Goal: Transaction & Acquisition: Download file/media

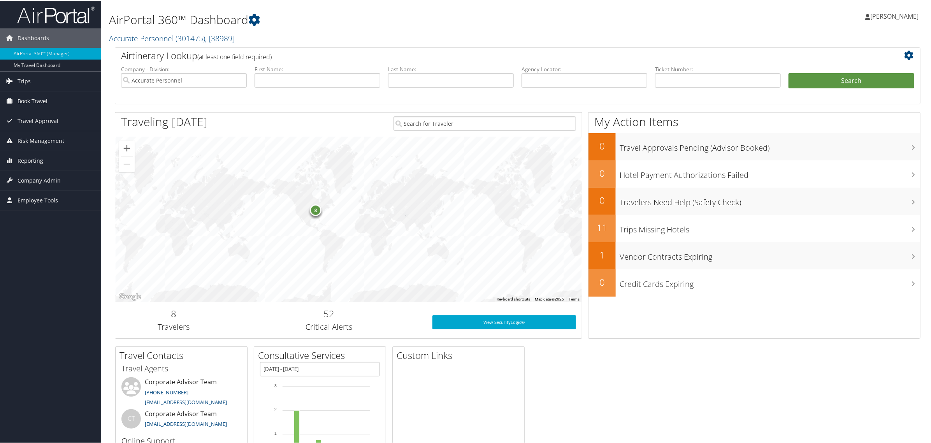
click at [22, 80] on span "Trips" at bounding box center [24, 80] width 13 height 19
click at [25, 116] on link "Past Trips" at bounding box center [50, 120] width 101 height 12
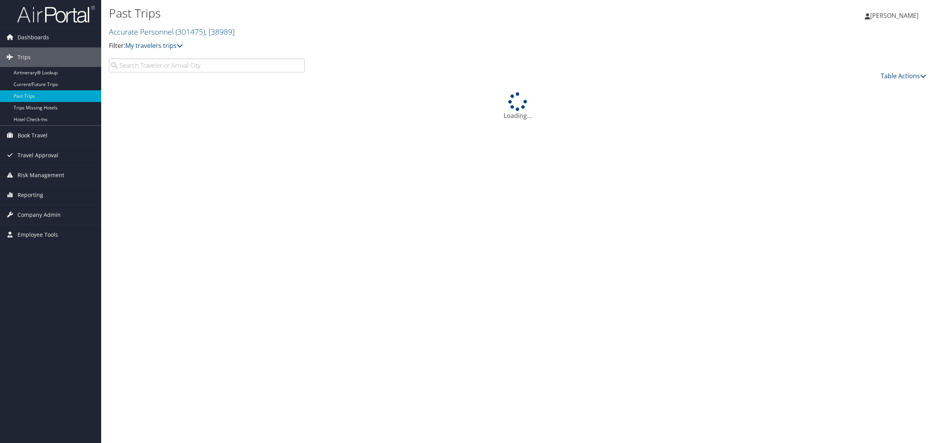
click at [142, 67] on input "search" at bounding box center [207, 65] width 196 height 14
type input "Armando"
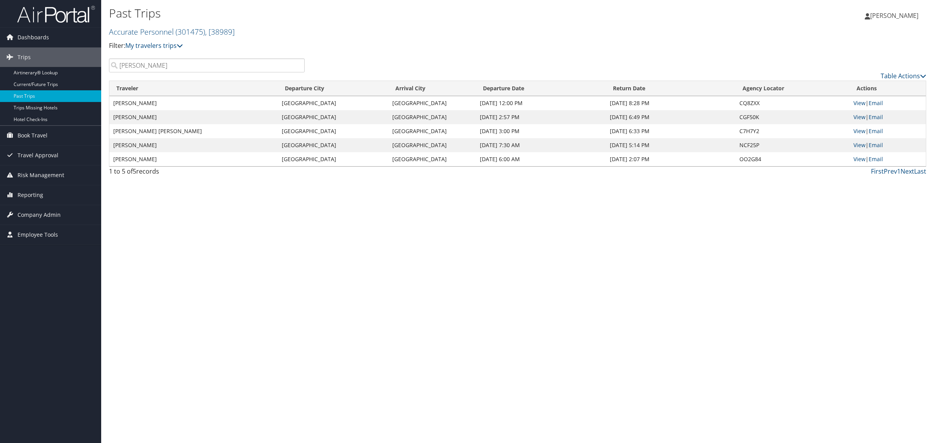
drag, startPoint x: 294, startPoint y: 287, endPoint x: 290, endPoint y: 289, distance: 4.0
click at [291, 289] on div "Past Trips Accurate Personnel ( 301475 ) , [ 38989 ] Accurate Personnel Accurat…" at bounding box center [517, 221] width 833 height 443
click at [859, 103] on link "View" at bounding box center [860, 102] width 12 height 7
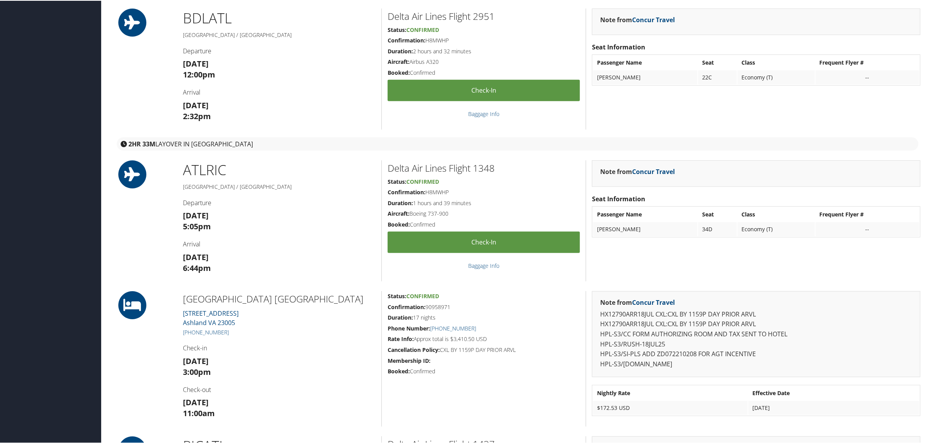
scroll to position [18, 0]
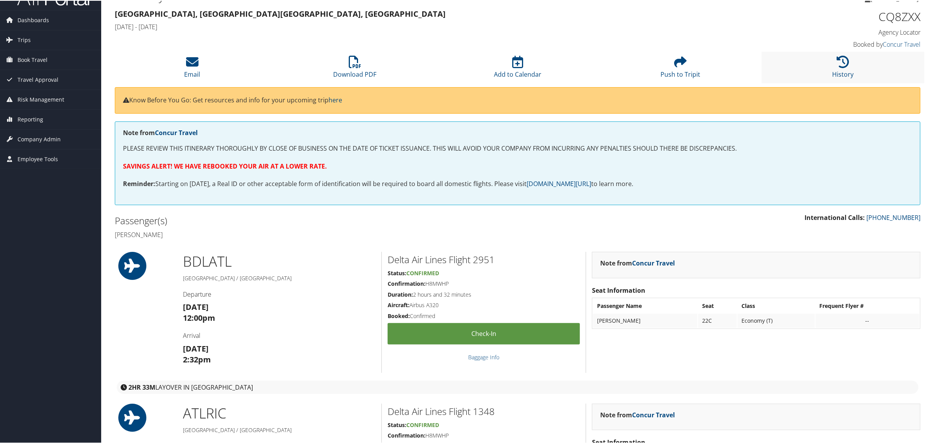
click at [861, 66] on li "History" at bounding box center [843, 67] width 163 height 32
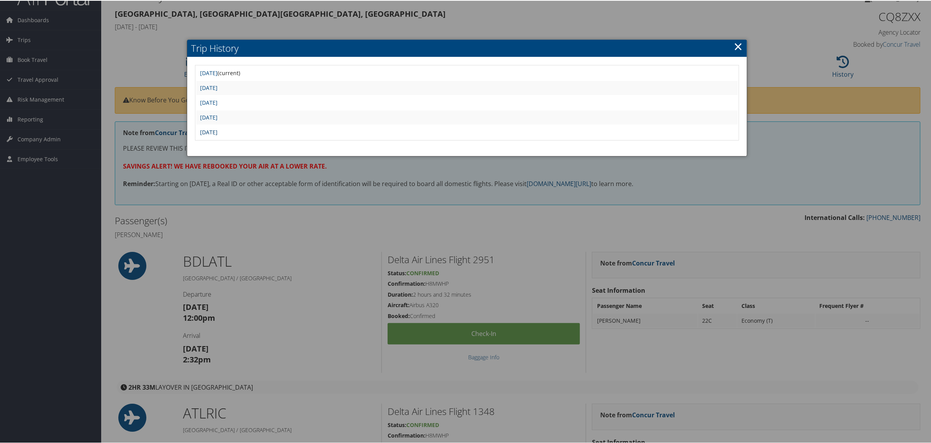
click at [218, 130] on link "[DATE]" at bounding box center [209, 131] width 18 height 7
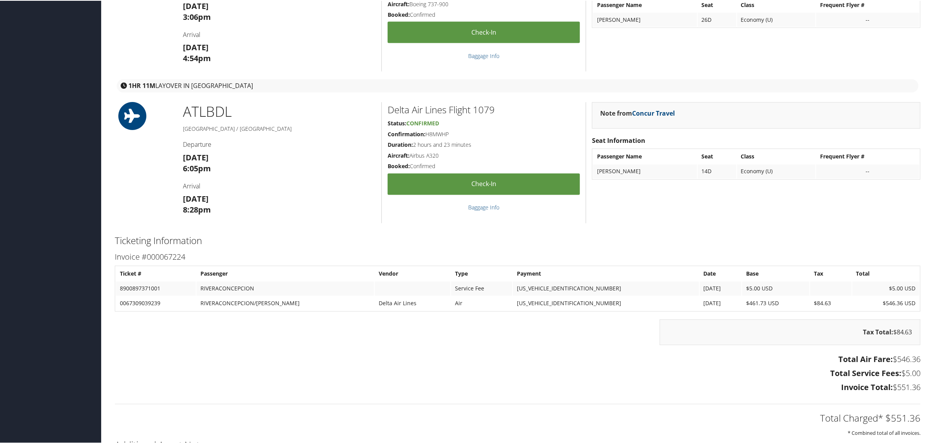
scroll to position [943, 0]
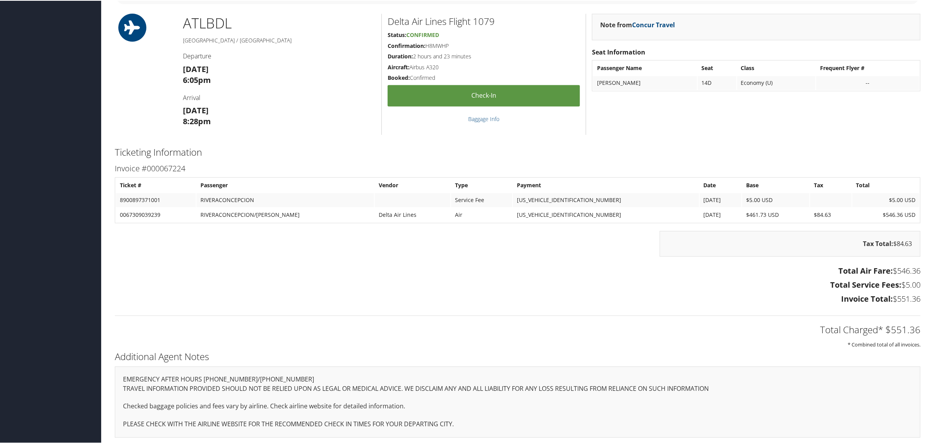
click at [711, 308] on div "Total Charged* $551.36 * Combined total of all invoices." at bounding box center [518, 327] width 818 height 41
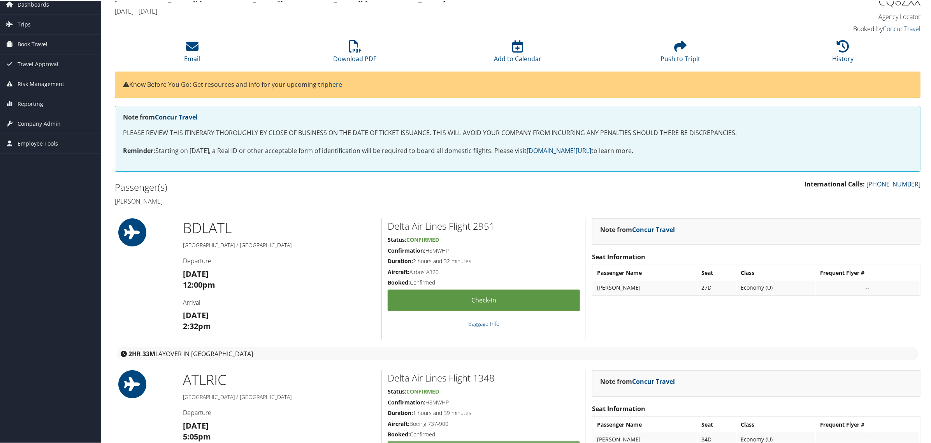
scroll to position [0, 0]
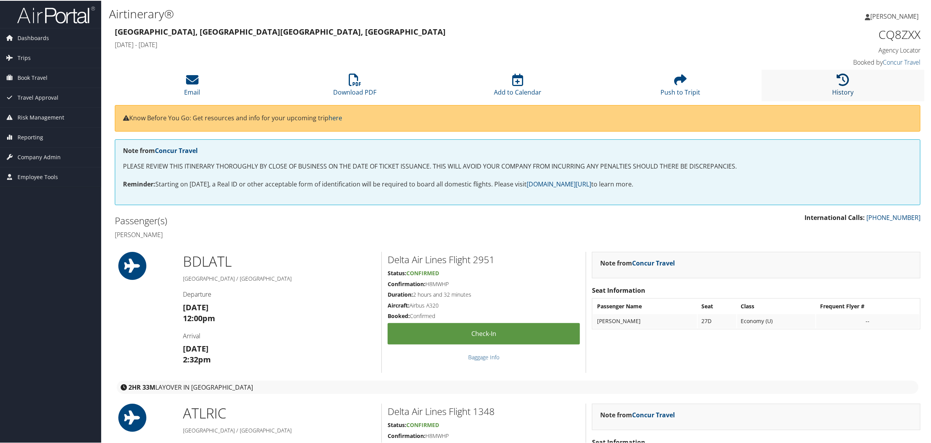
click at [845, 78] on icon at bounding box center [843, 79] width 12 height 12
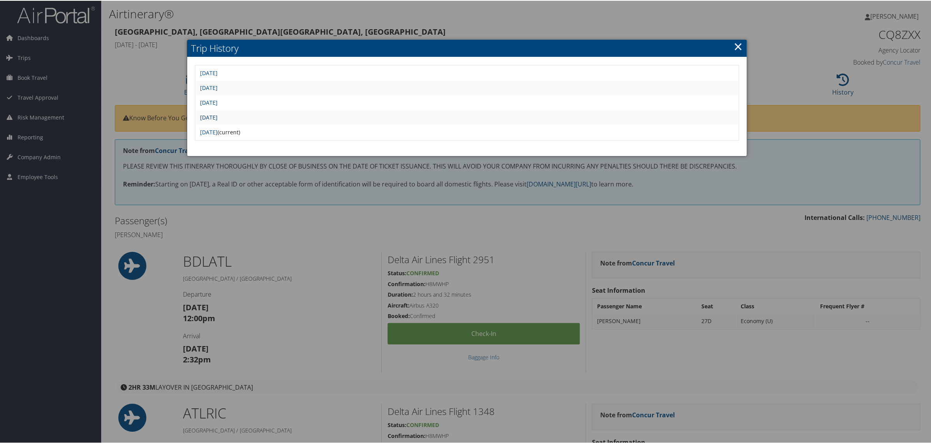
click at [218, 115] on link "[DATE]" at bounding box center [209, 116] width 18 height 7
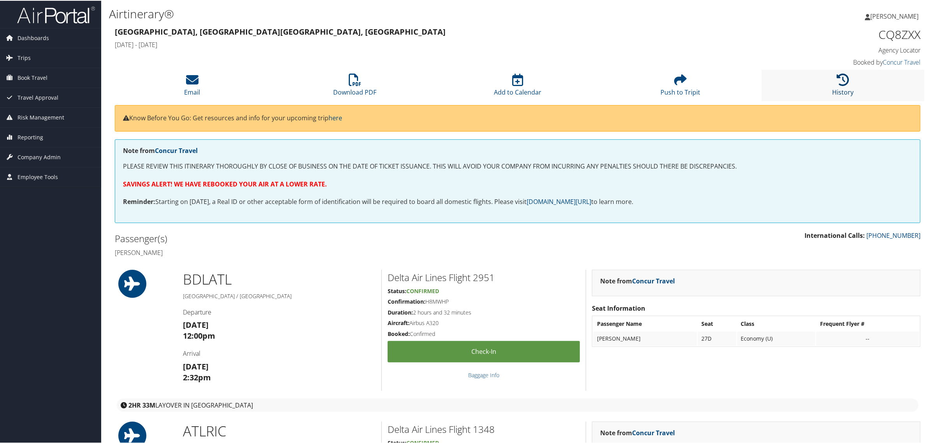
click at [846, 81] on icon at bounding box center [843, 79] width 12 height 12
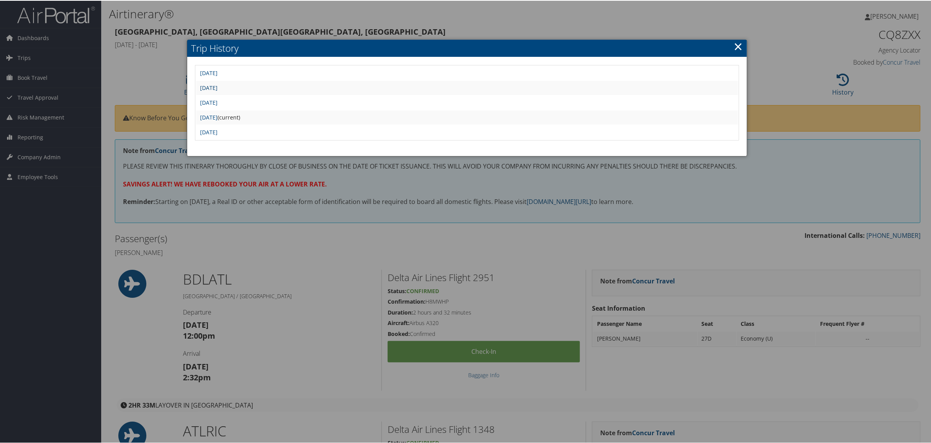
click at [218, 86] on link "[DATE]" at bounding box center [209, 86] width 18 height 7
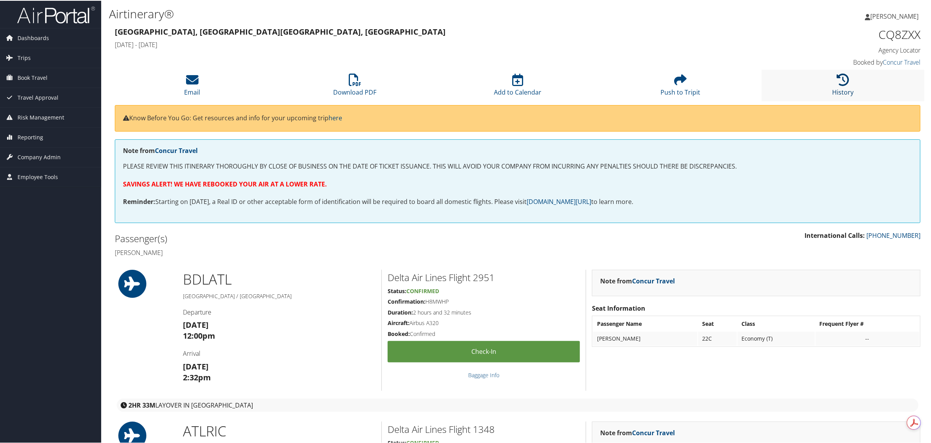
click at [843, 80] on icon at bounding box center [843, 79] width 12 height 12
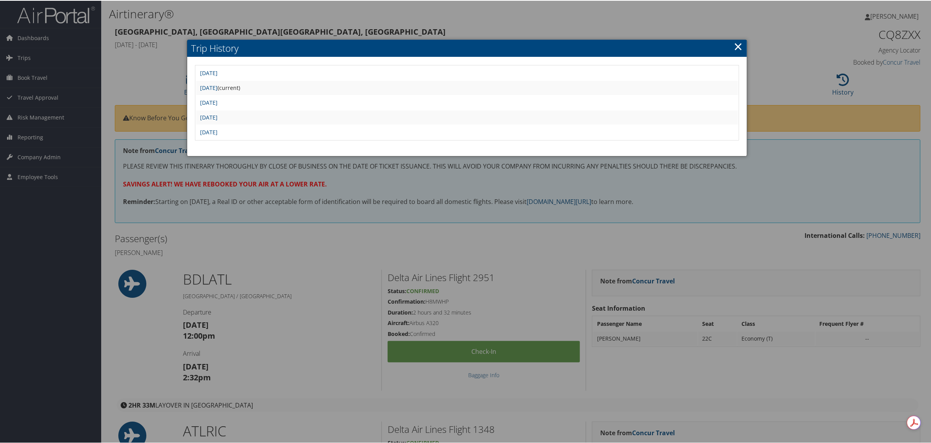
click at [770, 31] on div at bounding box center [467, 221] width 934 height 443
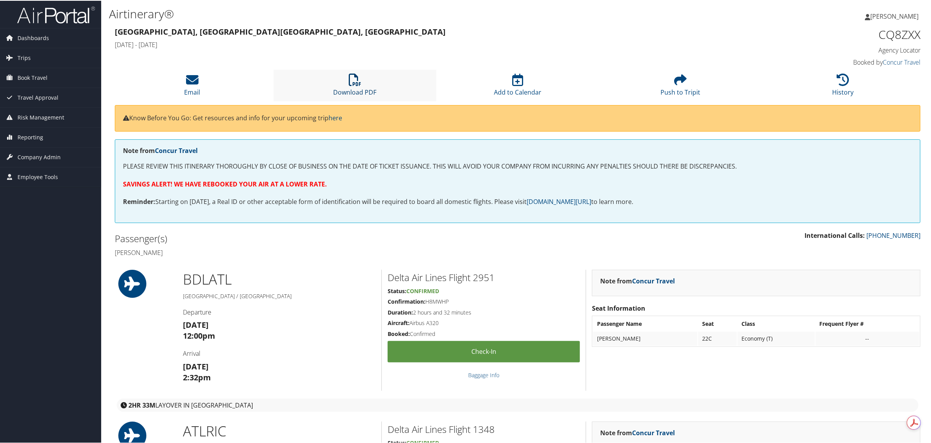
click at [354, 84] on icon at bounding box center [355, 79] width 12 height 12
click at [843, 80] on icon at bounding box center [843, 79] width 12 height 12
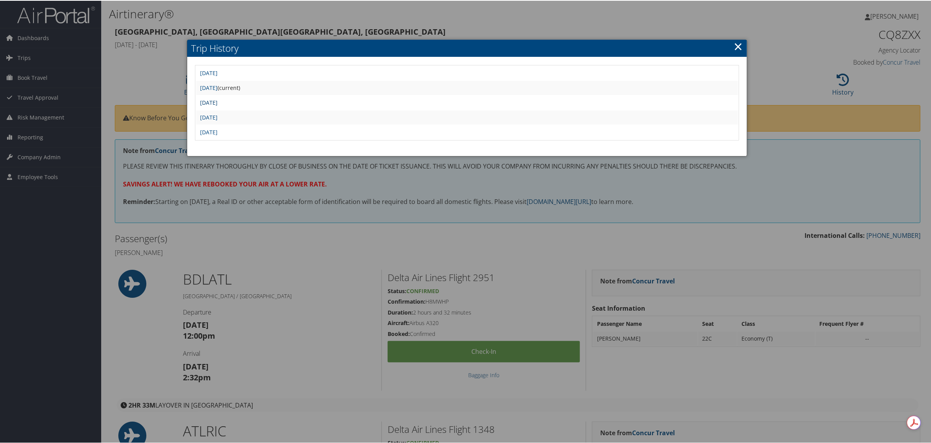
click at [218, 100] on link "Thu Jul 3 14:03:53 MDT 2025" at bounding box center [209, 101] width 18 height 7
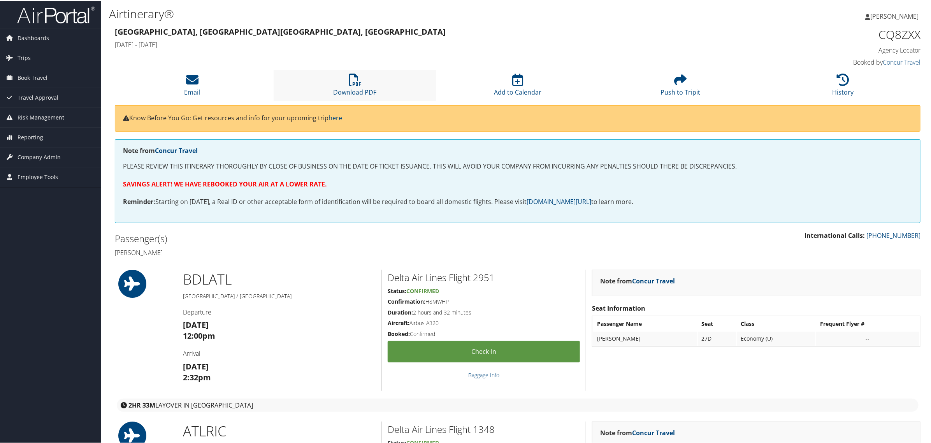
click at [361, 80] on li "Download PDF" at bounding box center [355, 85] width 163 height 32
click at [850, 78] on li "History" at bounding box center [843, 85] width 163 height 32
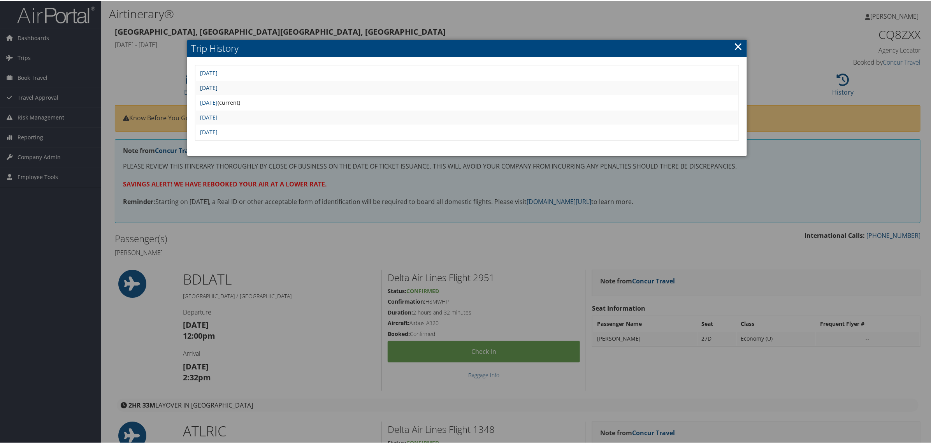
click at [218, 84] on link "Fri Jul 11 13:54:30 MDT 2025" at bounding box center [209, 86] width 18 height 7
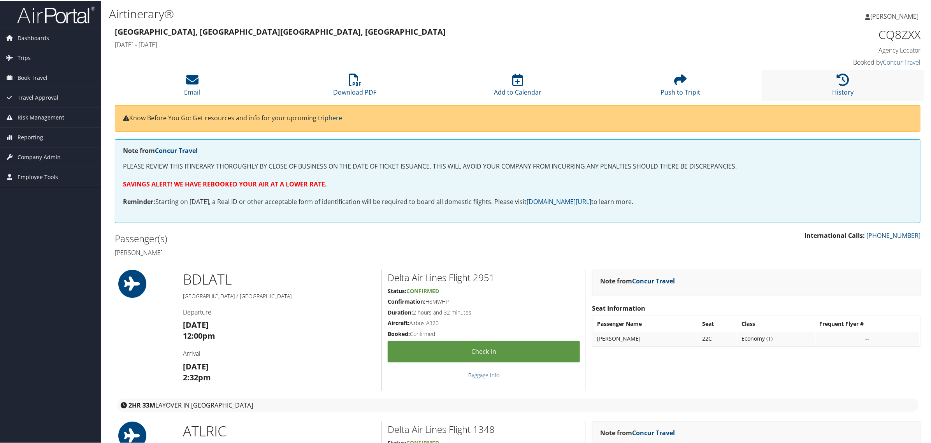
click at [825, 78] on li "History" at bounding box center [843, 85] width 163 height 32
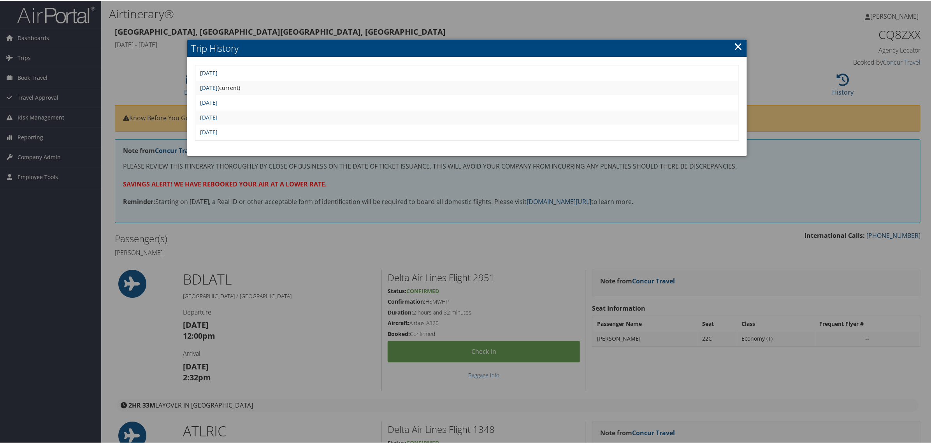
click at [218, 74] on link "[DATE]" at bounding box center [209, 72] width 18 height 7
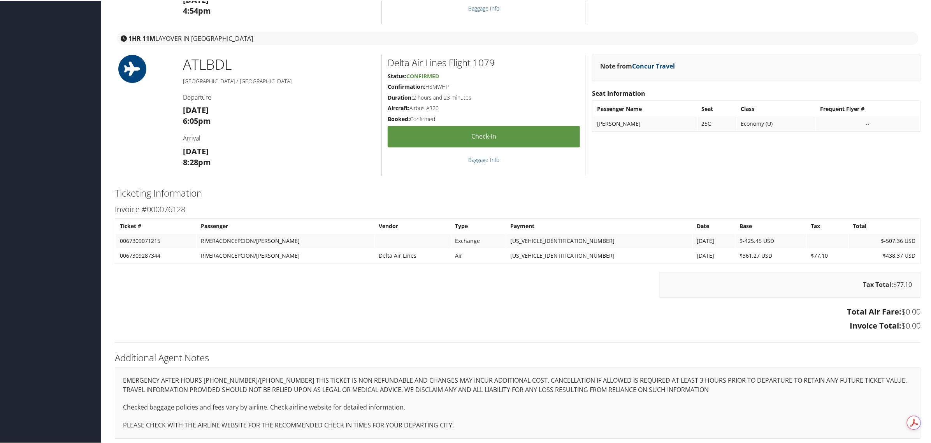
scroll to position [797, 0]
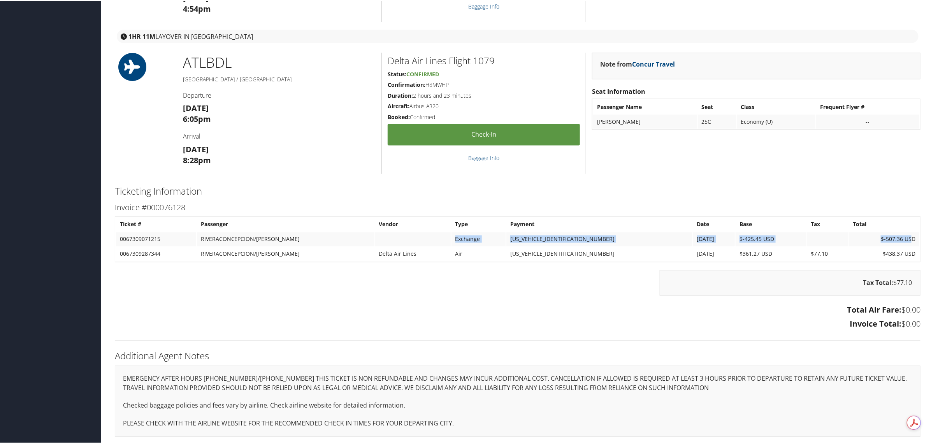
drag, startPoint x: 445, startPoint y: 236, endPoint x: 910, endPoint y: 240, distance: 464.9
click at [910, 240] on tr "0067309071215 RIVERACONCEPCION/ARMANDO Exchange AXXXXXXXXXXXX1236 7/11/2025 $-4…" at bounding box center [518, 239] width 804 height 14
click at [898, 253] on td "$438.37 USD" at bounding box center [884, 253] width 70 height 14
drag, startPoint x: 869, startPoint y: 280, endPoint x: 912, endPoint y: 282, distance: 43.3
click at [912, 282] on div "Tax Total: $77.10" at bounding box center [790, 282] width 261 height 26
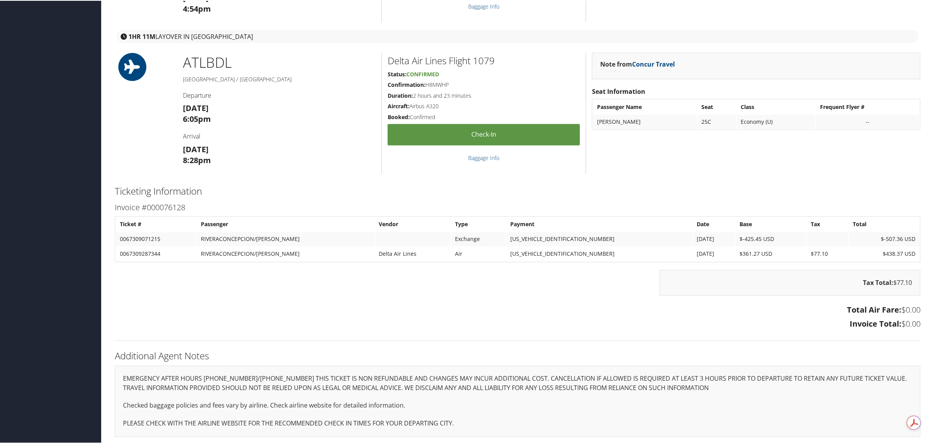
click at [760, 324] on h3 "Invoice Total: $0.00" at bounding box center [518, 323] width 806 height 11
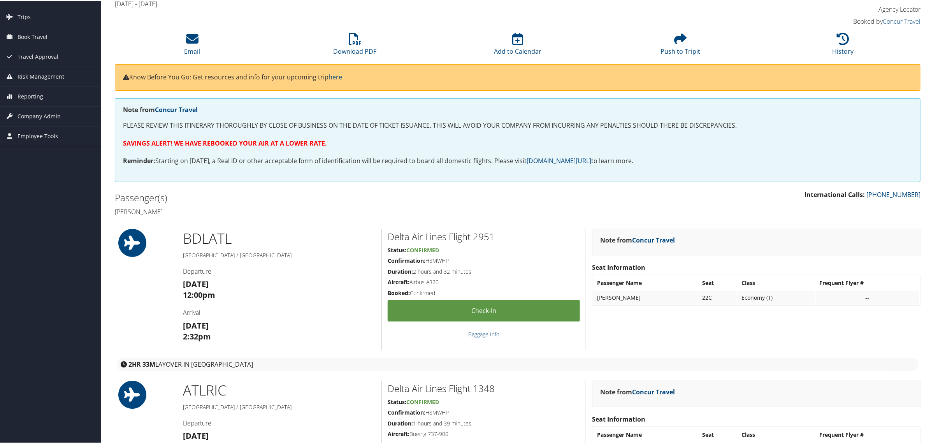
scroll to position [0, 0]
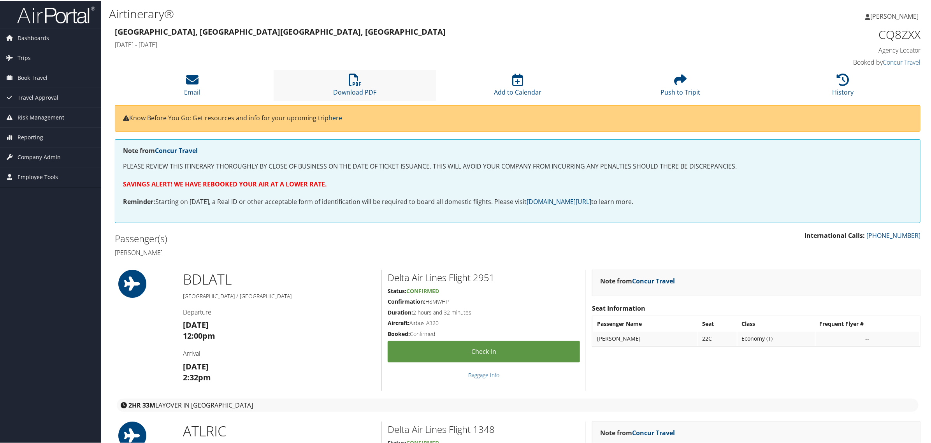
click at [351, 86] on li "Download PDF" at bounding box center [355, 85] width 163 height 32
drag, startPoint x: 876, startPoint y: 14, endPoint x: 877, endPoint y: 19, distance: 5.1
click at [877, 14] on span "[PERSON_NAME]" at bounding box center [895, 15] width 48 height 9
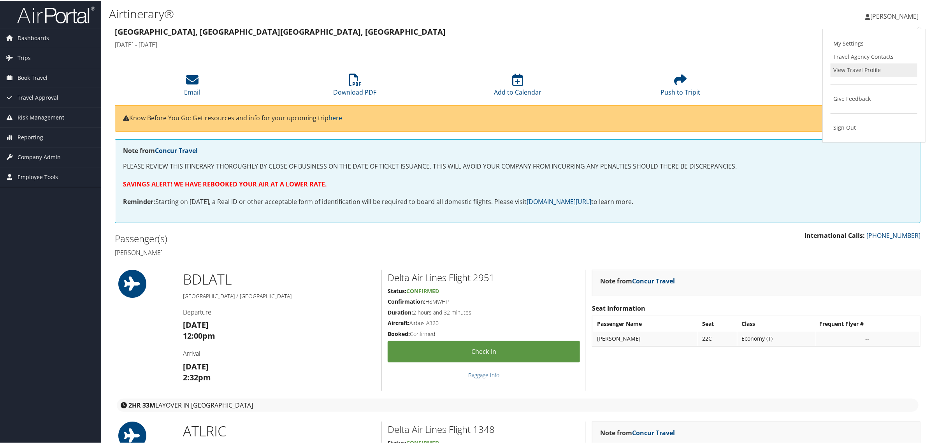
click at [843, 71] on link "View Travel Profile" at bounding box center [874, 69] width 87 height 13
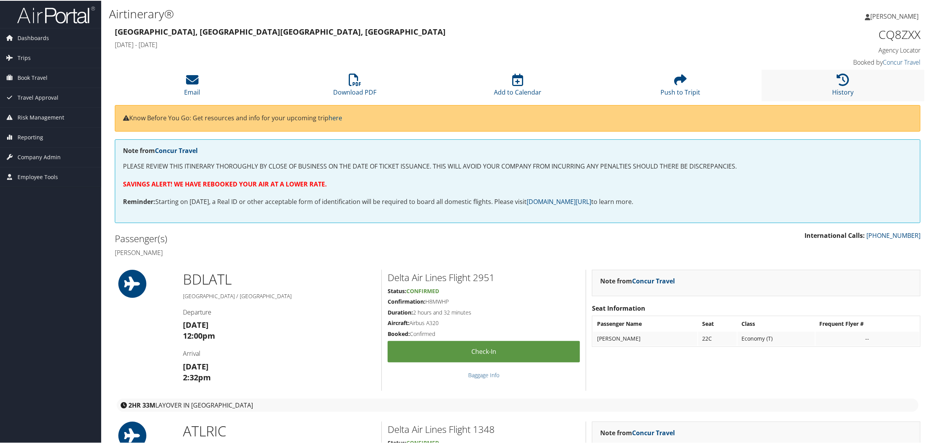
click at [854, 84] on li "History" at bounding box center [843, 85] width 163 height 32
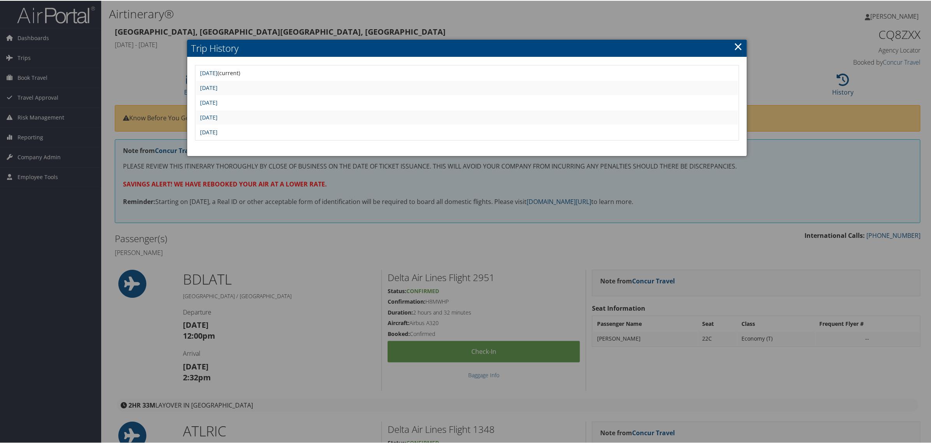
click at [218, 132] on link "[DATE]" at bounding box center [209, 131] width 18 height 7
